Goal: Information Seeking & Learning: Learn about a topic

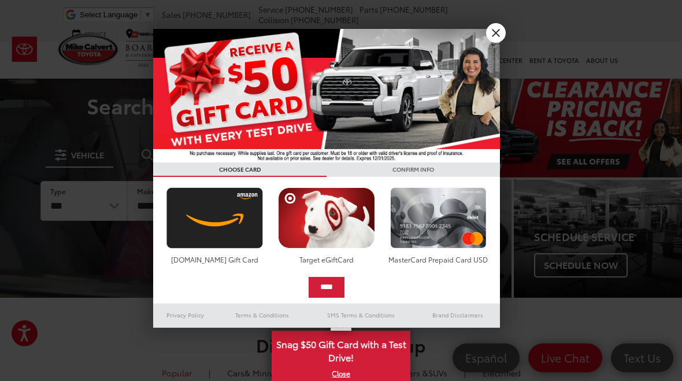
click at [497, 39] on link "X" at bounding box center [496, 33] width 20 height 20
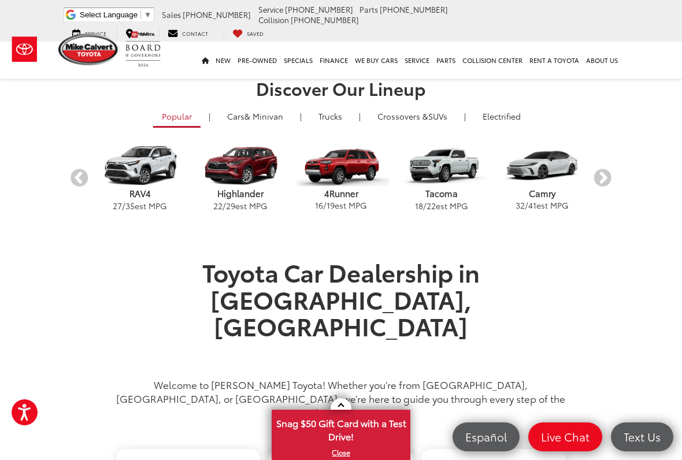
scroll to position [257, 0]
click at [609, 176] on button "Next" at bounding box center [603, 178] width 20 height 20
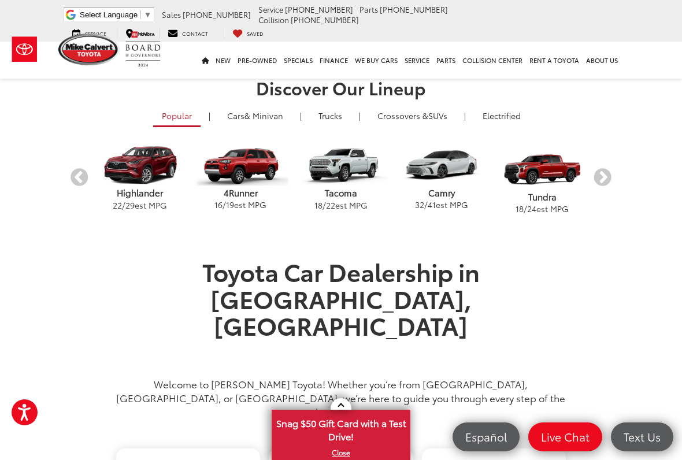
click at [606, 182] on button "Next" at bounding box center [603, 178] width 20 height 20
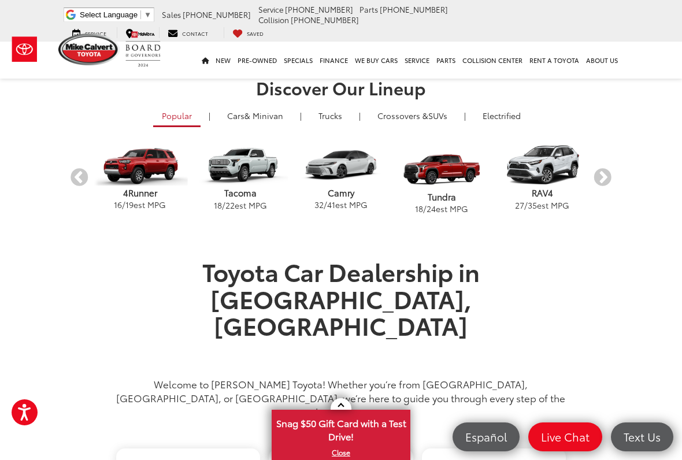
click at [609, 185] on button "Next" at bounding box center [603, 178] width 20 height 20
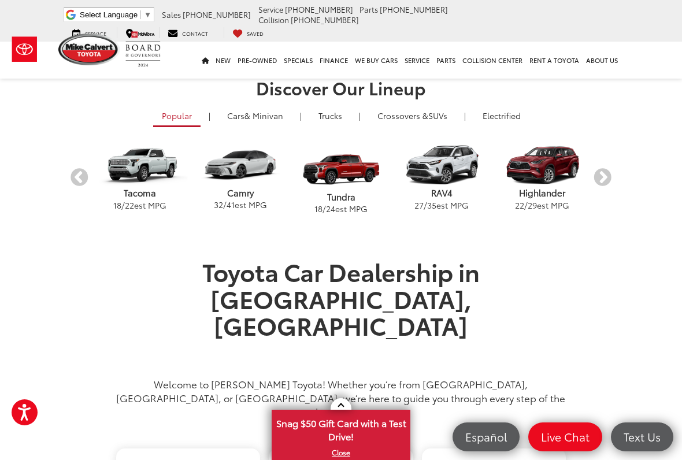
click at [606, 185] on button "Next" at bounding box center [603, 178] width 20 height 20
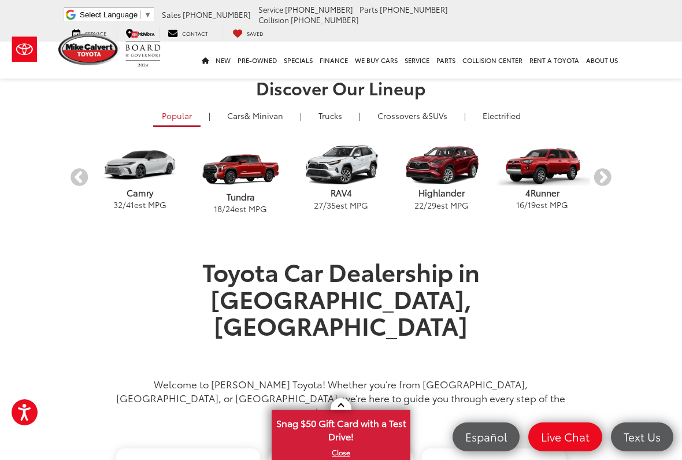
click at [608, 180] on button "Next" at bounding box center [603, 178] width 20 height 20
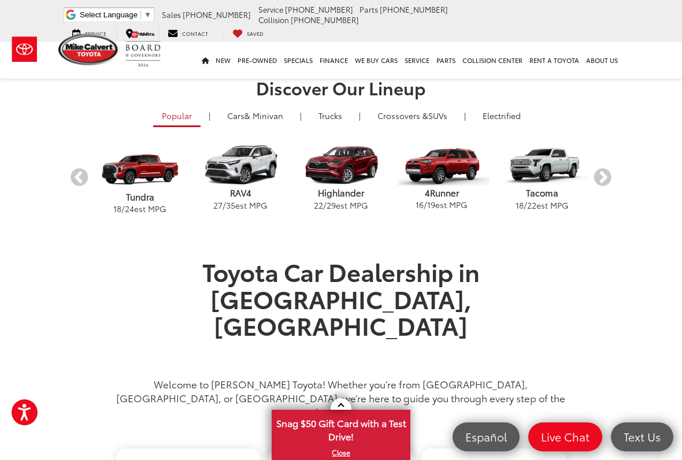
click at [602, 181] on button "Next" at bounding box center [603, 178] width 20 height 20
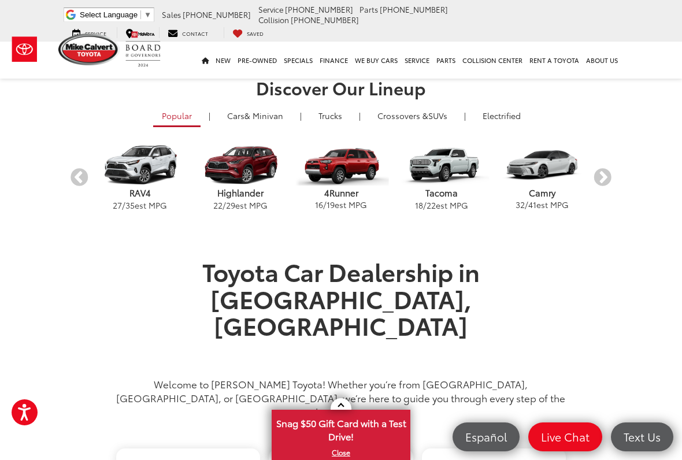
click at [602, 183] on button "Next" at bounding box center [603, 178] width 20 height 20
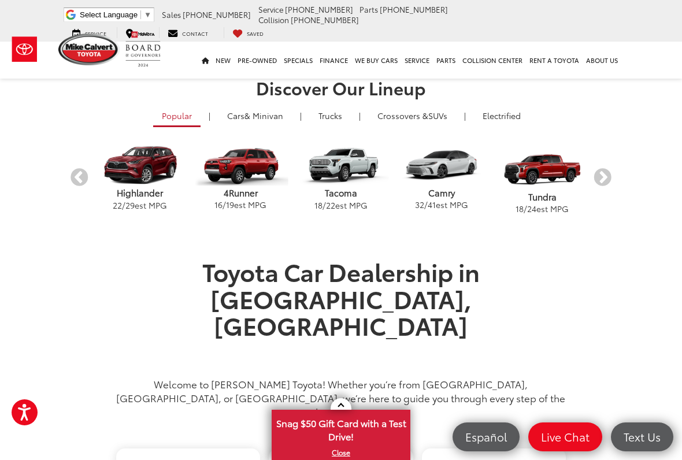
click at [605, 177] on button "Next" at bounding box center [603, 178] width 20 height 20
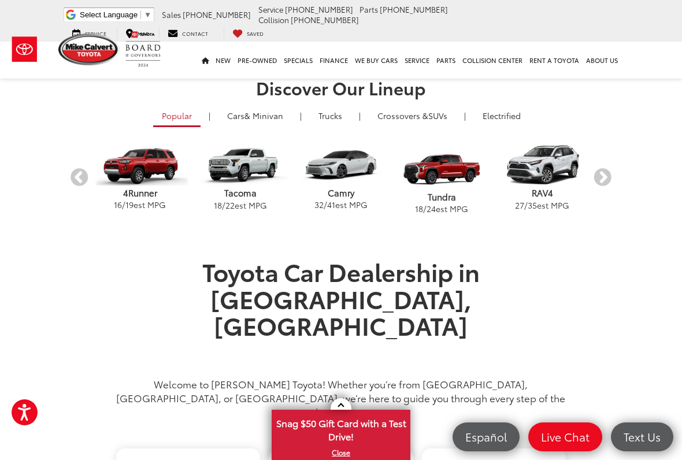
click at [611, 176] on button "Next" at bounding box center [603, 178] width 20 height 20
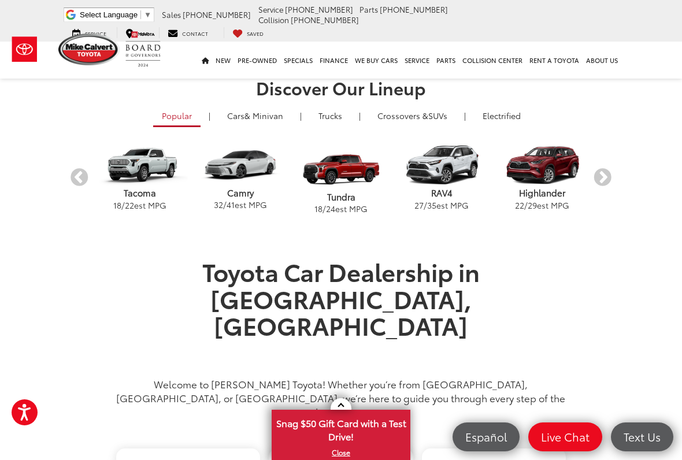
click at [605, 181] on button "Next" at bounding box center [603, 178] width 20 height 20
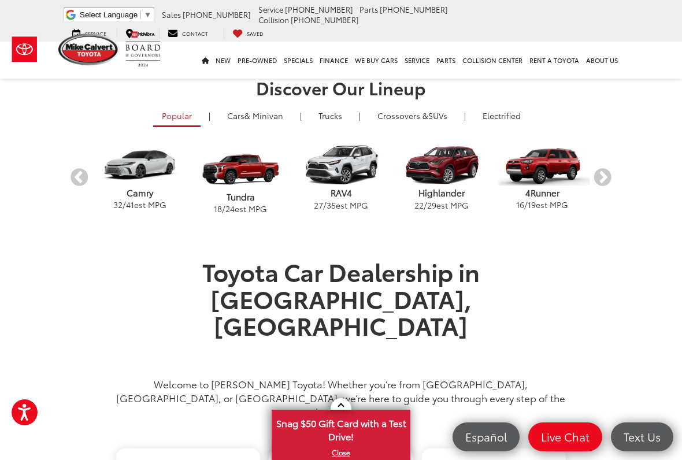
click at [606, 180] on button "Next" at bounding box center [603, 178] width 20 height 20
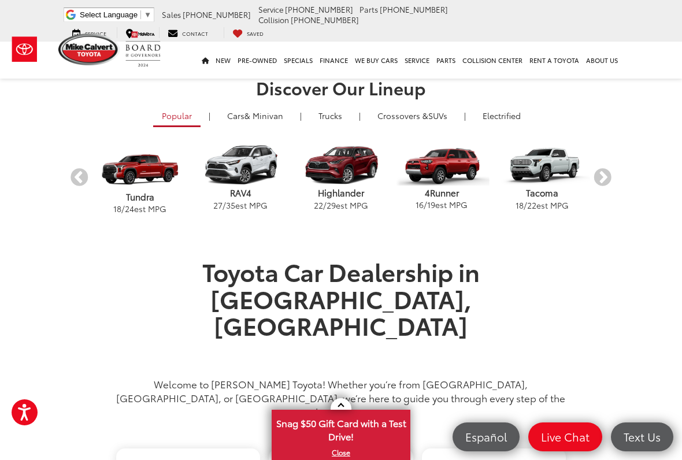
click at [608, 181] on button "Next" at bounding box center [603, 178] width 20 height 20
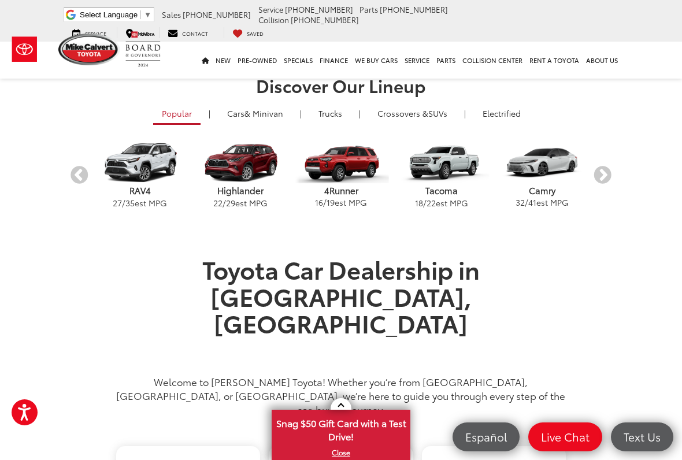
scroll to position [258, 0]
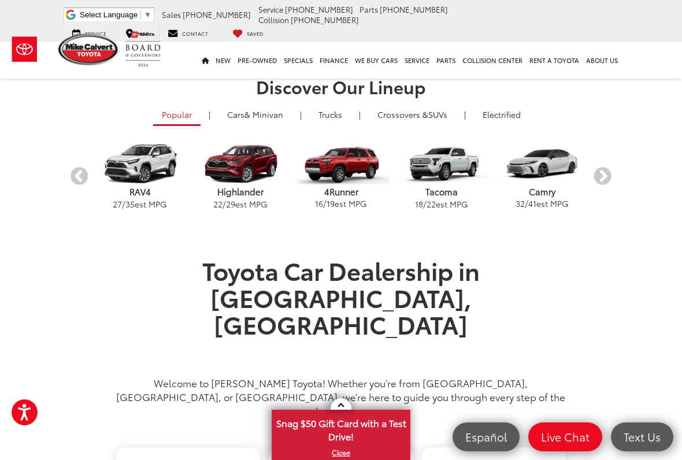
click at [275, 116] on span "& Minivan" at bounding box center [264, 115] width 39 height 12
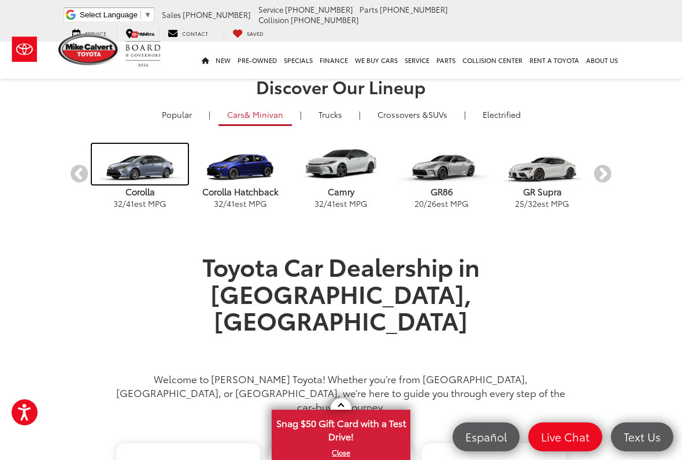
click at [144, 176] on img "carousel" at bounding box center [139, 164] width 95 height 40
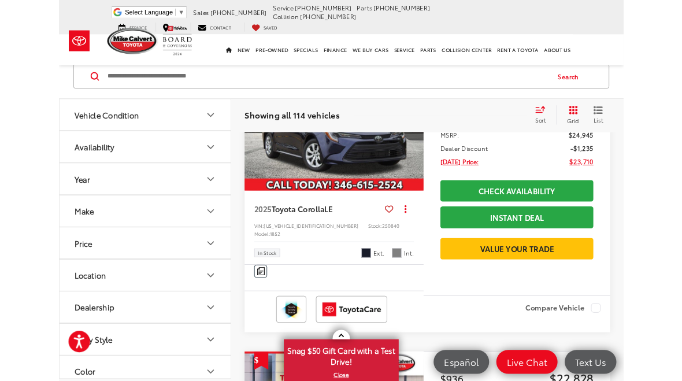
scroll to position [2034, 0]
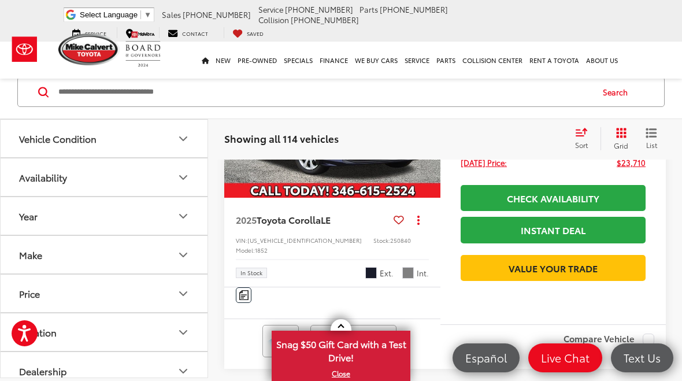
click at [453, 6] on ul "Select Language ​ ▼ Sales [PHONE_NUMBER] Service [PHONE_NUMBER] Parts [PHONE_NU…" at bounding box center [341, 21] width 561 height 34
